Goal: Navigation & Orientation: Find specific page/section

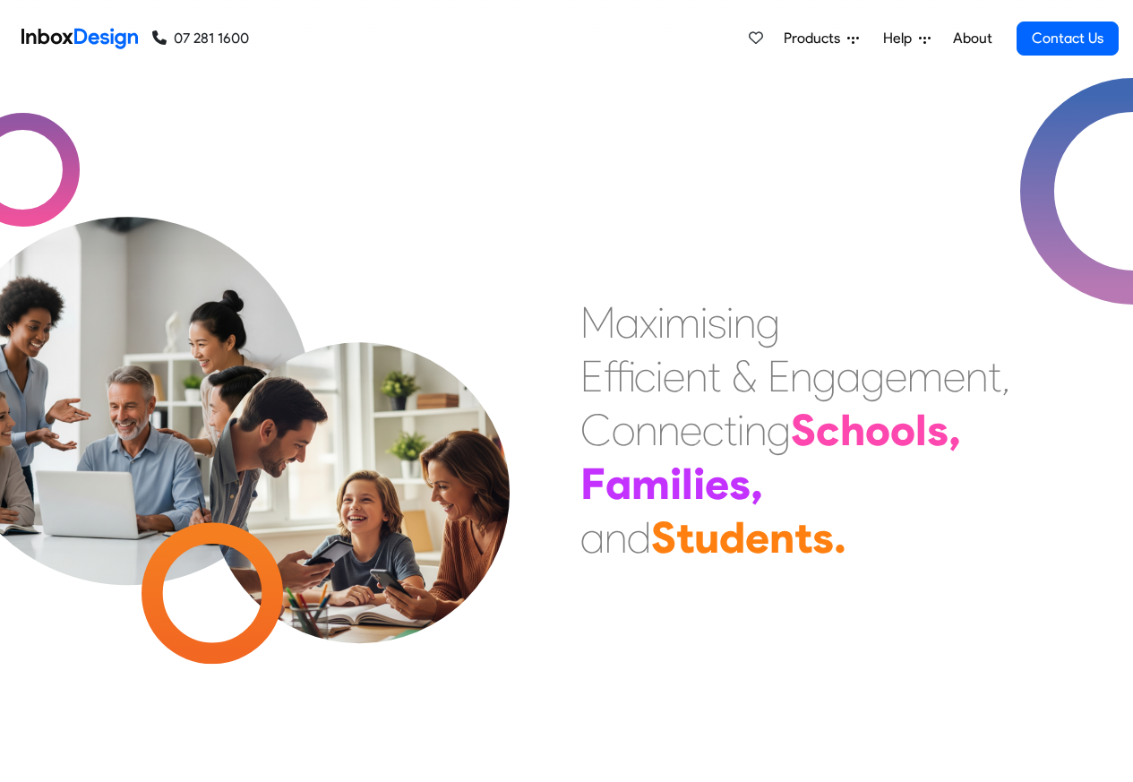
click at [972, 39] on link "About" at bounding box center [972, 39] width 49 height 36
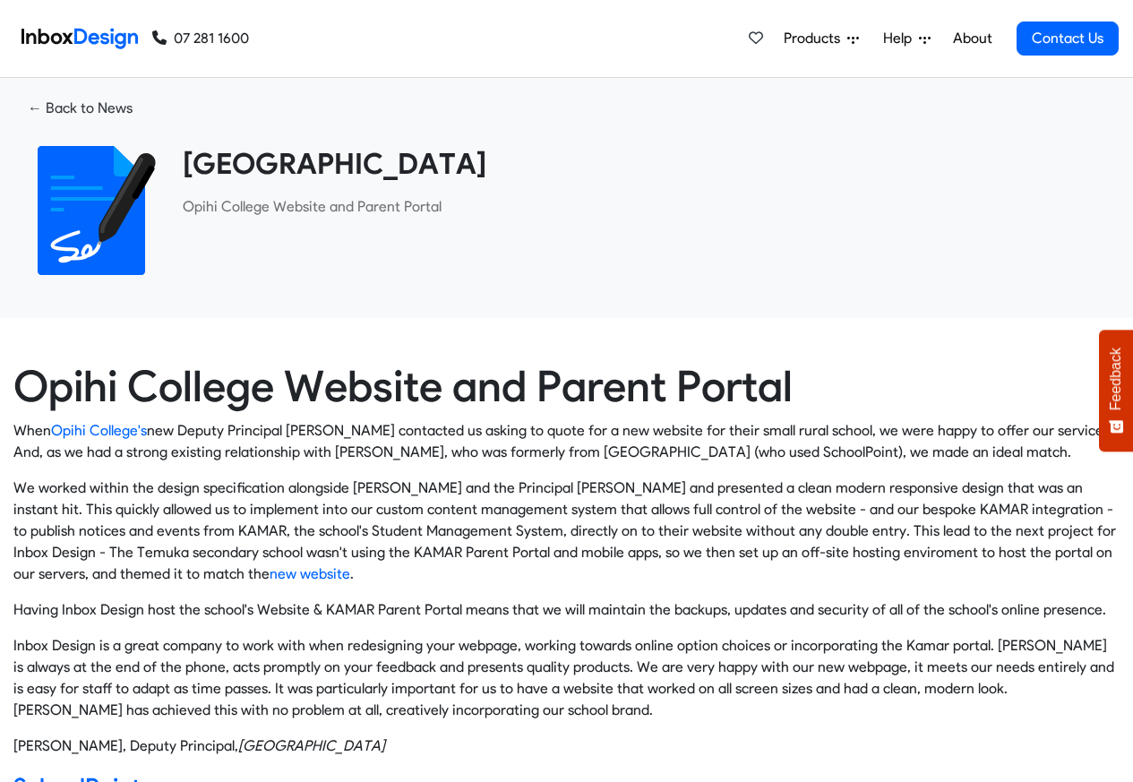
click at [805, 39] on span "Products" at bounding box center [816, 39] width 64 height 22
